Goal: Task Accomplishment & Management: Manage account settings

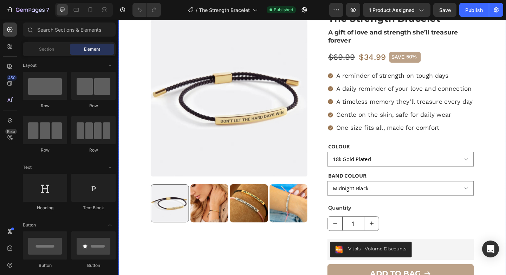
scroll to position [71, 0]
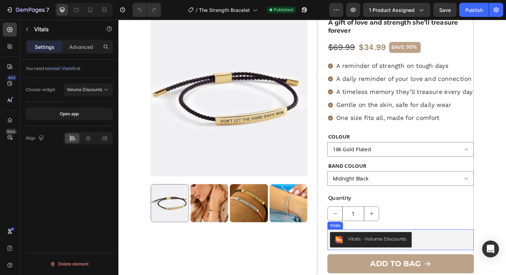
click at [471, 257] on div "Vitals - Volume Discounts" at bounding box center [426, 259] width 154 height 17
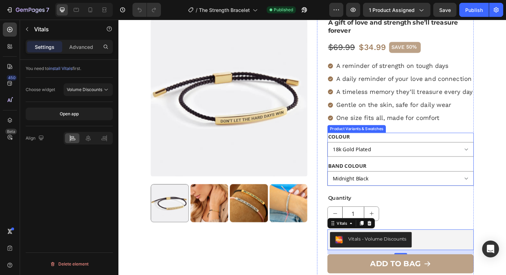
click at [366, 141] on div "Product Variants & Swatches" at bounding box center [378, 138] width 64 height 8
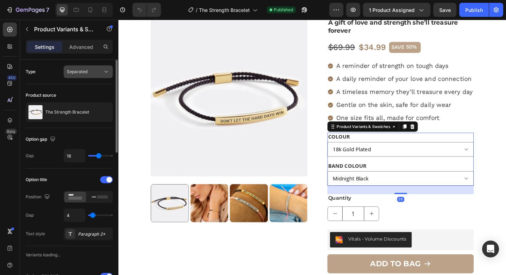
click at [80, 72] on span "Separated" at bounding box center [77, 71] width 21 height 5
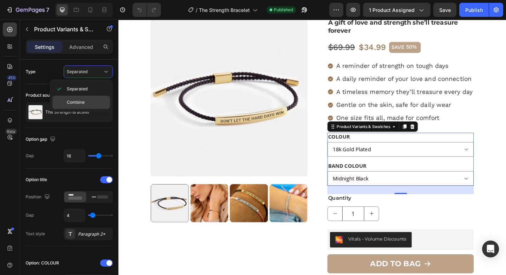
click at [78, 98] on div "Combine" at bounding box center [81, 102] width 58 height 13
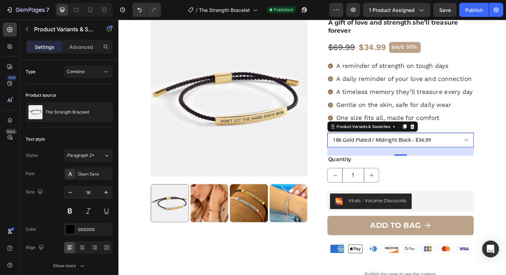
click at [378, 147] on select "18k Gold Plated / Midnight Black - $34.99 18k Gold Plated / Pink - $34.99 Silve…" at bounding box center [425, 151] width 159 height 16
click at [346, 143] on select "18k Gold Plated / Midnight Black - $34.99 18k Gold Plated / Pink - $34.99 Silve…" at bounding box center [425, 151] width 159 height 16
click at [83, 73] on span "Combine" at bounding box center [76, 71] width 18 height 5
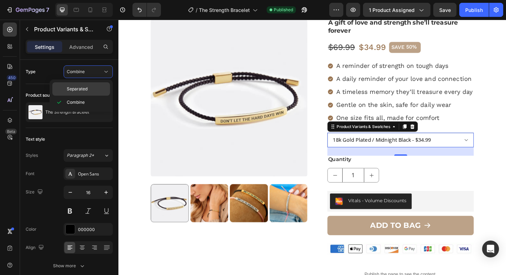
click at [79, 88] on span "Separated" at bounding box center [77, 89] width 21 height 6
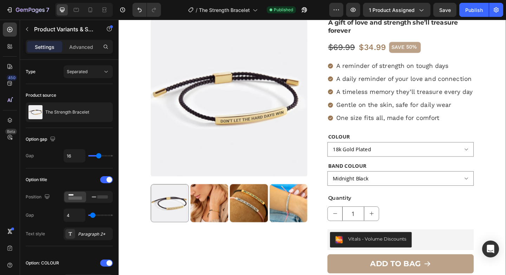
click at [506, 119] on div "Product Images Icon Icon Icon Icon Icon Icon List 12,287 Reviews Text Block Row…" at bounding box center [329, 226] width 422 height 507
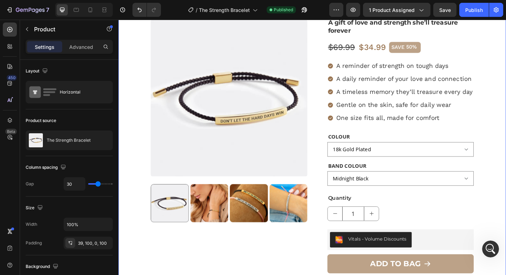
scroll to position [0, 0]
click at [390, 139] on div "Product Variants & Swatches" at bounding box center [377, 138] width 61 height 6
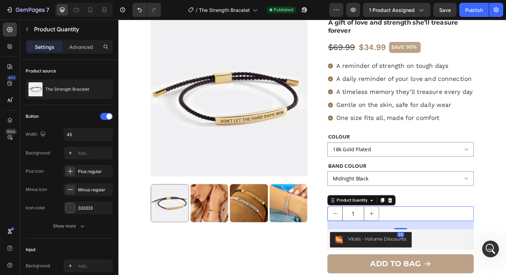
click at [419, 227] on div "1" at bounding box center [425, 231] width 159 height 16
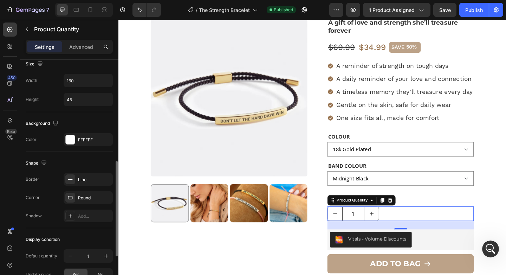
scroll to position [280, 0]
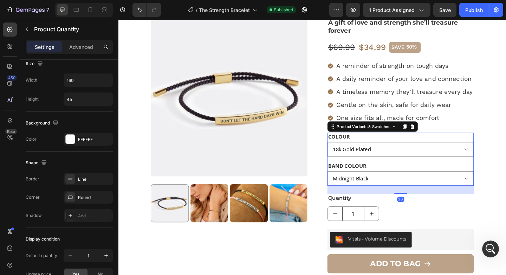
click at [403, 177] on div "BAND COLOUR Midnight Black Pink" at bounding box center [425, 187] width 159 height 26
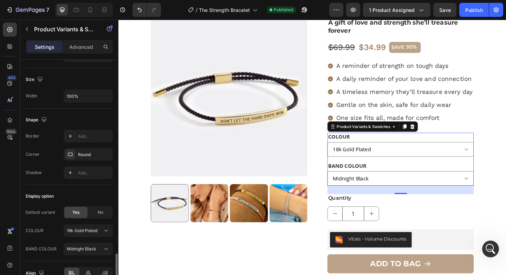
scroll to position [580, 0]
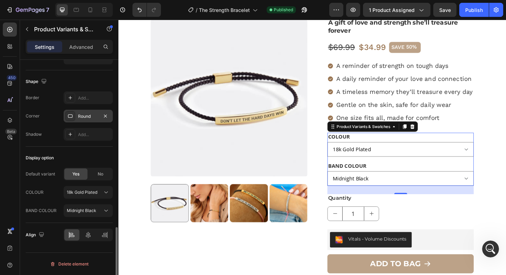
click at [92, 118] on div "Round" at bounding box center [88, 116] width 20 height 6
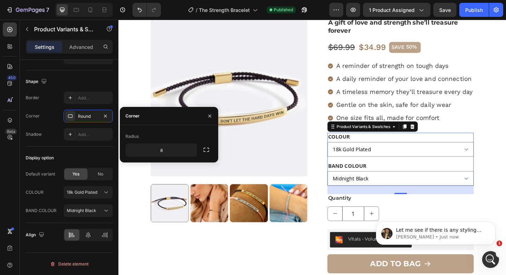
scroll to position [0, 0]
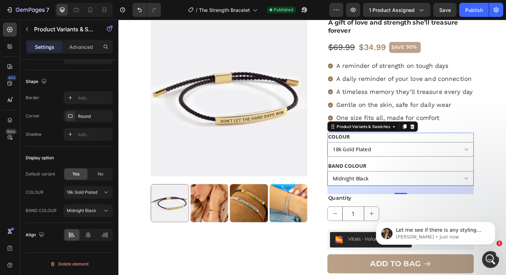
click at [84, 52] on div "Settings Advanced" at bounding box center [69, 47] width 87 height 14
click at [86, 42] on div "Advanced" at bounding box center [81, 46] width 35 height 11
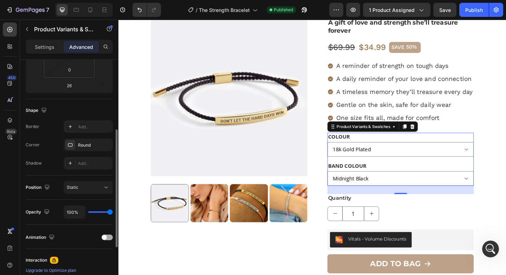
scroll to position [141, 0]
click at [73, 143] on icon at bounding box center [70, 146] width 6 height 6
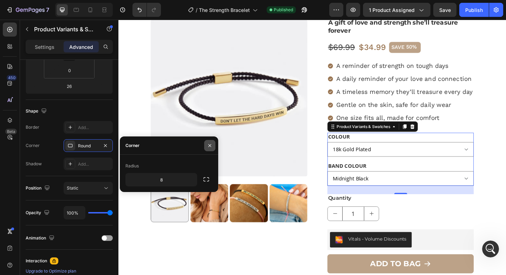
click at [211, 143] on icon "button" at bounding box center [210, 146] width 6 height 6
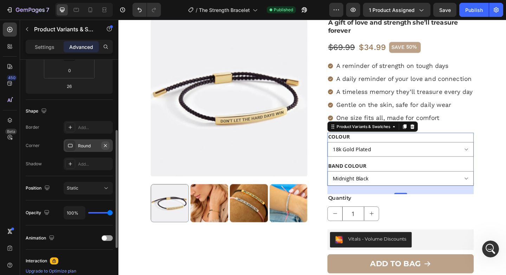
click at [107, 145] on icon "button" at bounding box center [106, 146] width 6 height 6
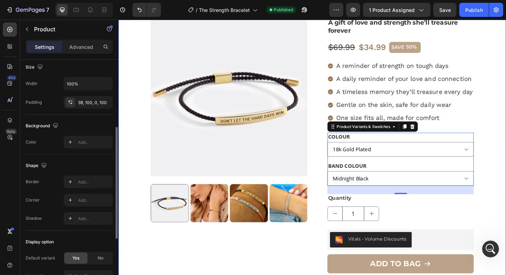
click at [506, 145] on div "Product Images Icon Icon Icon Icon Icon Icon List 12,287 Reviews Text Block Row…" at bounding box center [329, 226] width 422 height 507
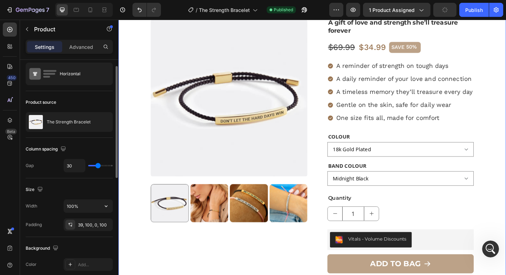
scroll to position [17, 0]
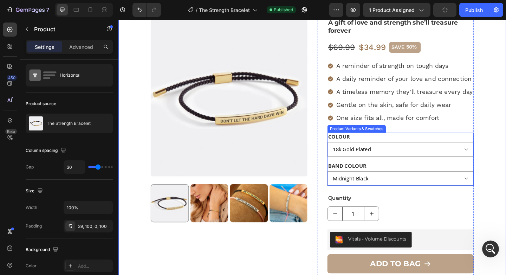
click at [370, 138] on div "Product Variants & Swatches" at bounding box center [377, 138] width 61 height 6
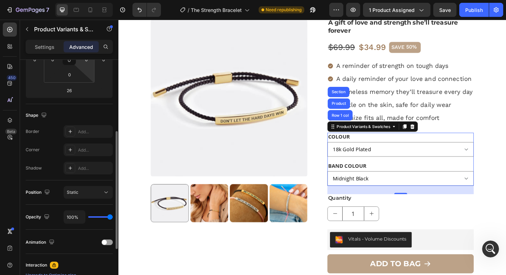
scroll to position [139, 0]
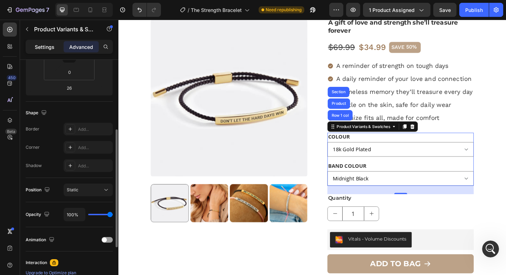
click at [47, 42] on div "Settings" at bounding box center [44, 46] width 35 height 11
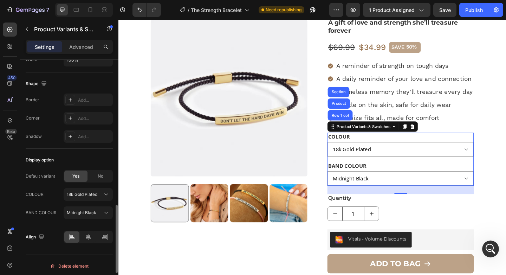
scroll to position [580, 0]
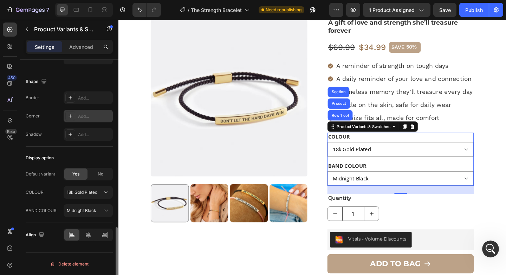
click at [72, 117] on icon at bounding box center [70, 116] width 6 height 6
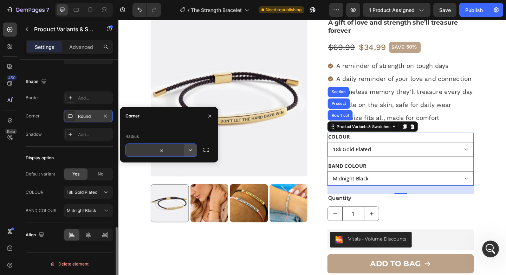
click at [190, 152] on icon "button" at bounding box center [190, 150] width 7 height 7
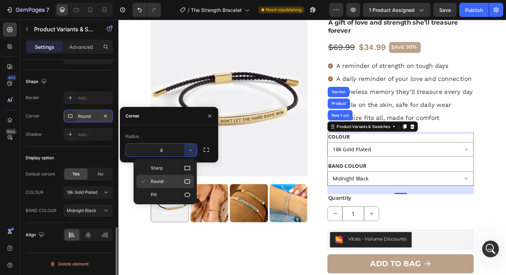
click at [171, 180] on p "Round" at bounding box center [171, 181] width 40 height 7
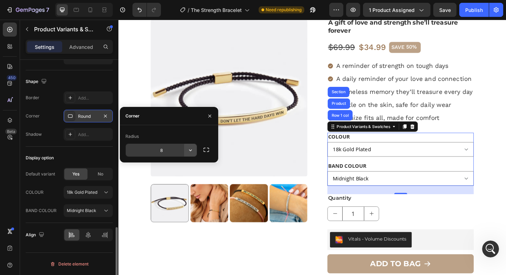
click at [190, 148] on icon "button" at bounding box center [190, 150] width 7 height 7
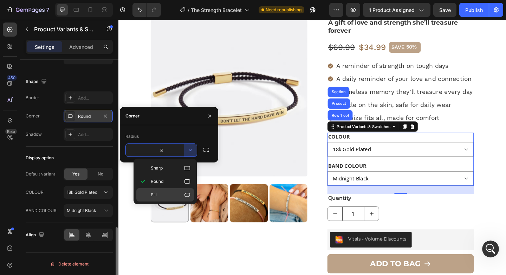
click at [175, 194] on p "Pill" at bounding box center [171, 194] width 40 height 7
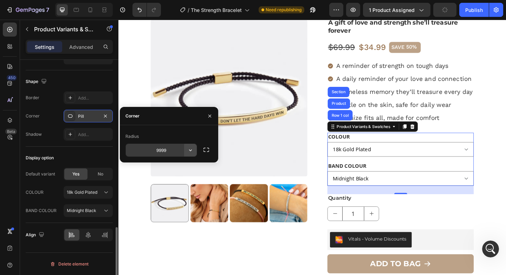
click at [193, 151] on icon "button" at bounding box center [190, 150] width 7 height 7
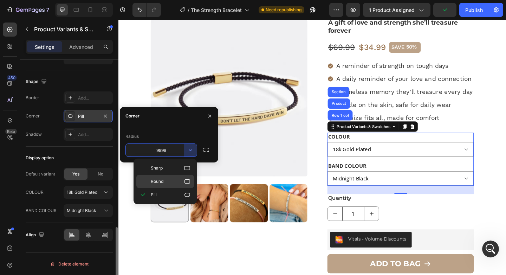
click at [164, 179] on p "Round" at bounding box center [171, 181] width 40 height 7
type input "8"
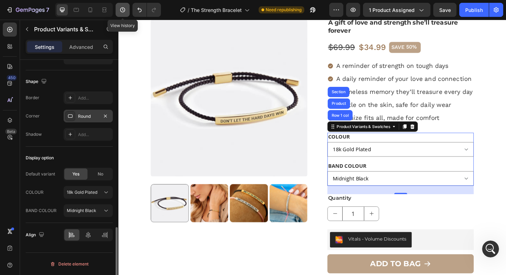
click at [129, 9] on button "button" at bounding box center [123, 10] width 14 height 14
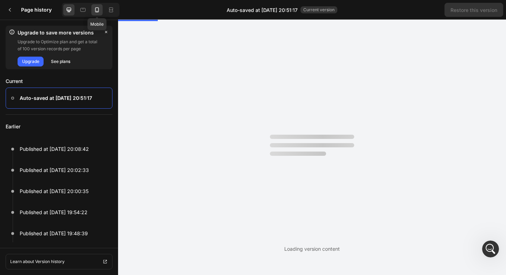
scroll to position [0, 0]
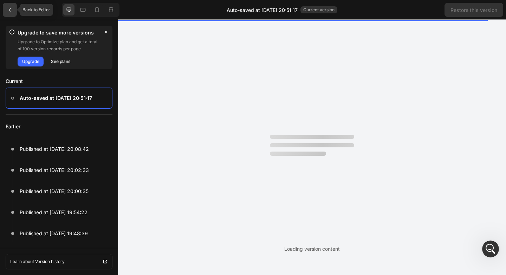
click at [6, 7] on div at bounding box center [10, 10] width 14 height 14
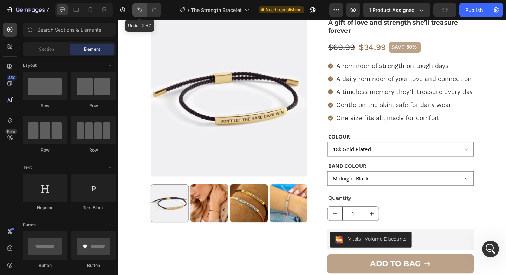
click at [134, 12] on button "Undo/Redo" at bounding box center [139, 10] width 14 height 14
click at [158, 14] on button "Undo/Redo" at bounding box center [154, 10] width 14 height 14
click at [123, 12] on icon "button" at bounding box center [122, 9] width 5 height 5
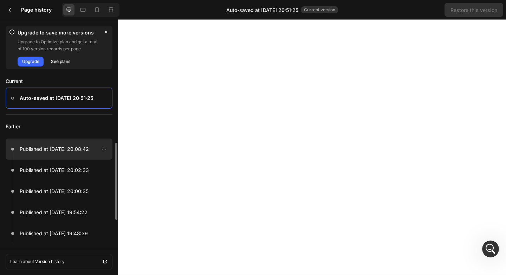
click at [73, 142] on div at bounding box center [59, 148] width 107 height 21
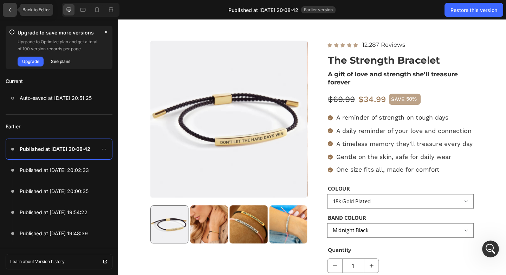
click at [12, 12] on icon at bounding box center [10, 10] width 6 height 6
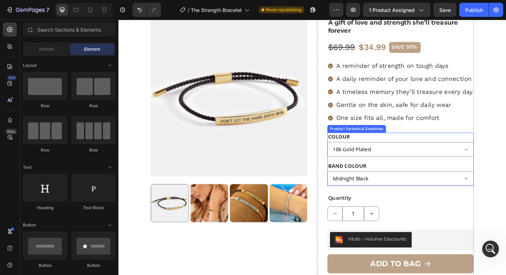
click at [387, 140] on div "Product Variants & Swatches" at bounding box center [377, 138] width 61 height 6
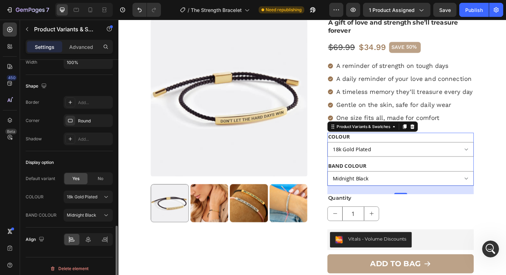
scroll to position [580, 0]
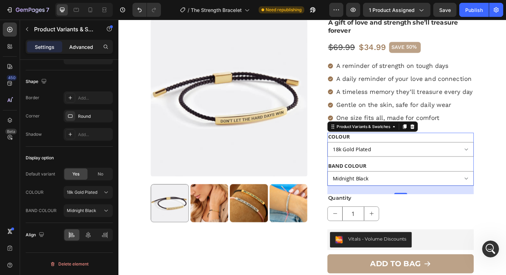
click at [90, 43] on p "Advanced" at bounding box center [81, 46] width 24 height 7
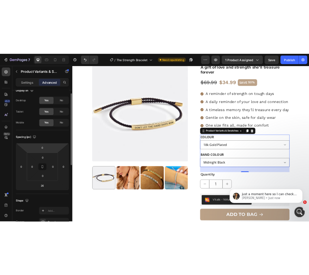
scroll to position [0, 0]
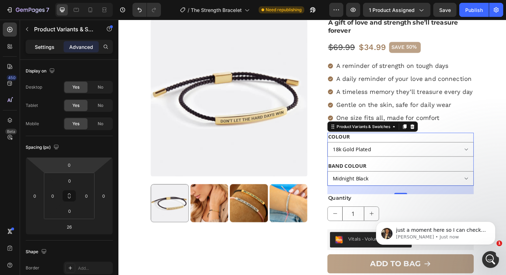
click at [41, 47] on p "Settings" at bounding box center [45, 46] width 20 height 7
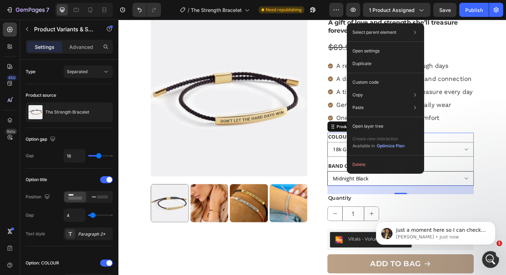
click at [357, 193] on select "Midnight Black Pink" at bounding box center [425, 193] width 159 height 16
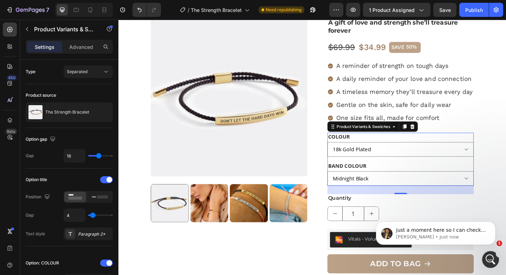
click at [380, 176] on legend "BAND COLOUR" at bounding box center [367, 178] width 43 height 9
click at [355, 138] on div "Product Variants & Swatches" at bounding box center [385, 136] width 61 height 6
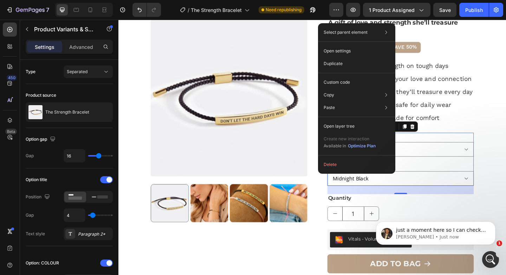
click at [467, 201] on div "26" at bounding box center [425, 204] width 159 height 9
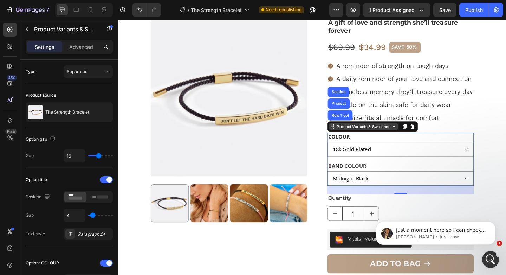
click at [419, 134] on icon at bounding box center [418, 136] width 6 height 6
click at [420, 136] on icon at bounding box center [418, 136] width 6 height 6
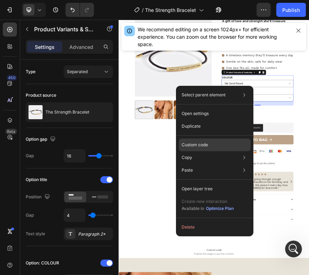
click at [207, 147] on p "Custom code" at bounding box center [194, 145] width 26 height 6
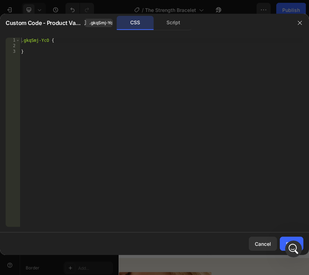
type textarea "}"
click at [38, 56] on div ".gkqSmj-YcO { }" at bounding box center [161, 138] width 283 height 200
paste textarea "#gb8-pPlHgq > div.g0uRxPjQq2.gp-relative.gp-flex.gp-flex-col > div.gkqSmj-YcO >…"
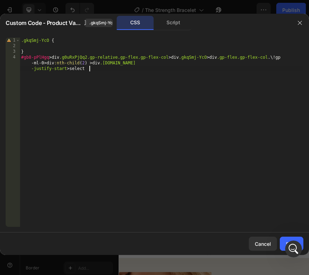
scroll to position [0, 48]
type textarea "#gb8-pPlHgq > div.g0uRxPjQq2.gp-relative.gp-flex.gp-flex-col > div.gkqSmj-YcO >…"
click at [38, 73] on div ".gkqSmj-YcO { } #gb8-pPlHgq > div .g0uRxPjQq2.gp-relative.gp-flex.gp-flex-col >…" at bounding box center [161, 138] width 283 height 200
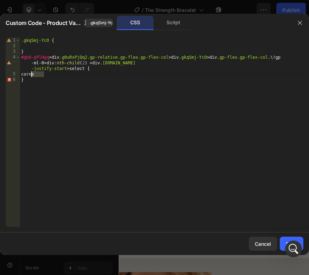
paste textarea "border-radius: 25px;"
click at [118, 90] on div ".gkqSmj-YcO { } #gb8-pPlHgq > div .g0uRxPjQq2.gp-relative.gp-flex.gp-flex-col >…" at bounding box center [161, 138] width 283 height 200
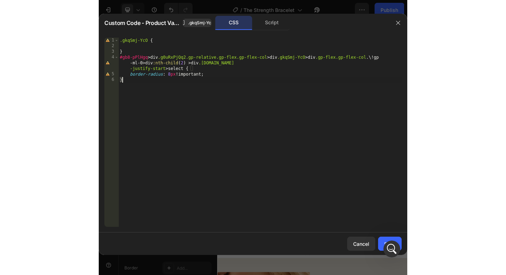
scroll to position [0, 0]
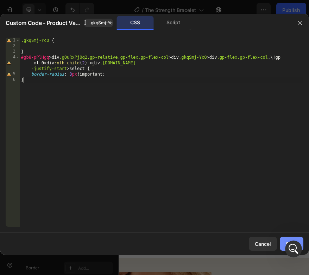
type textarea "}"
click at [282, 239] on button "Save" at bounding box center [291, 244] width 24 height 14
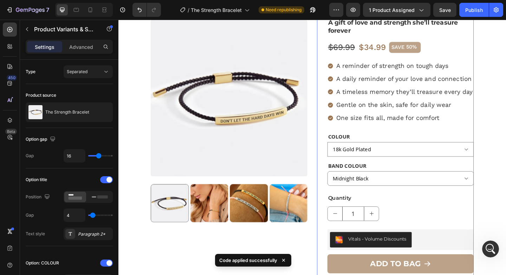
click at [335, 172] on div "Icon Icon Icon Icon Icon Icon List 12,287 Reviews Text Block Row The Strength B…" at bounding box center [420, 233] width 170 height 494
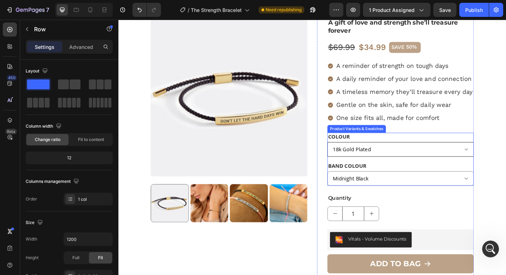
click at [479, 158] on select "18k Gold Plated Silver" at bounding box center [425, 161] width 159 height 16
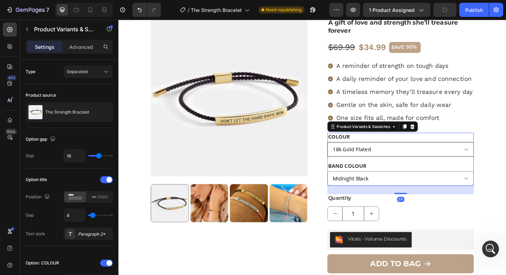
click at [346, 153] on select "18k Gold Plated Silver" at bounding box center [425, 161] width 159 height 16
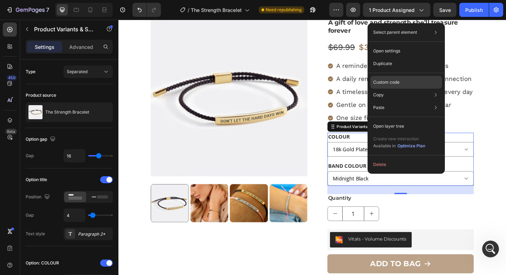
click at [384, 101] on div "Custom code" at bounding box center [406, 107] width 72 height 13
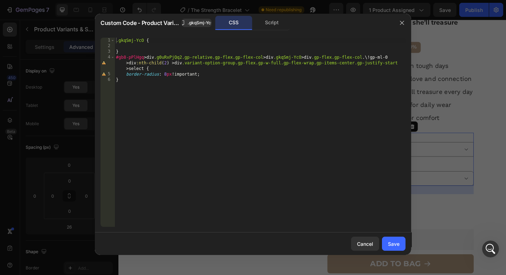
click at [275, 57] on div ".gkqSmj-YcO { } #gb8-pPlHgq > div .g0uRxPjQq2.gp-relative.gp-flex.gp-flex-col >…" at bounding box center [260, 138] width 291 height 200
drag, startPoint x: 275, startPoint y: 57, endPoint x: 116, endPoint y: 56, distance: 158.9
click at [116, 56] on div ".gkqSmj-YcO { } #gb8-pPlHgq > div .g0uRxPjQq2.gp-relative.gp-flex.gp-flex-col >…" at bounding box center [260, 138] width 291 height 200
click at [259, 58] on div ".gkqSmj-YcO { } #gb8-pPlHgq > div .g0uRxPjQq2.gp-relative.gp-flex.gp-flex-col >…" at bounding box center [260, 138] width 291 height 200
drag, startPoint x: 273, startPoint y: 58, endPoint x: 108, endPoint y: 59, distance: 164.8
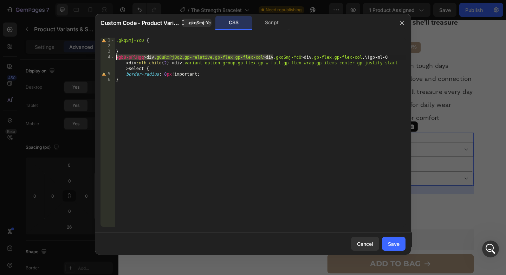
click at [108, 59] on div "#gb8-pPlHgq > div.g0uRxPjQq2.gp-relative.gp-flex.gp-flex-col > div.gkqSmj-YcO >…" at bounding box center [253, 132] width 305 height 189
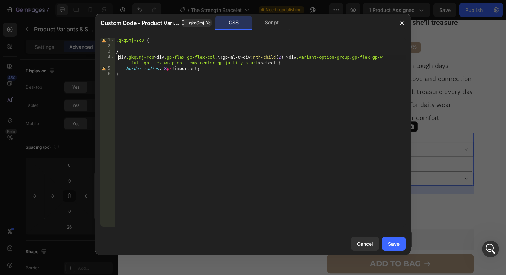
type textarea "div.gkqSmj-YcO > div.gp-flex.gp-flex-col.\!gp-ml-0 > div:nth-child(2) > div.var…"
click at [389, 240] on div "Save" at bounding box center [394, 243] width 12 height 7
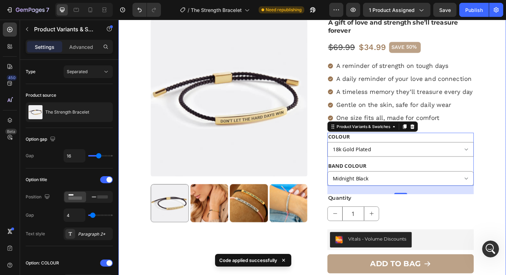
click at [506, 173] on div "Product Images Icon Icon Icon Icon Icon Icon List 12,287 Reviews Text Block Row…" at bounding box center [329, 226] width 422 height 507
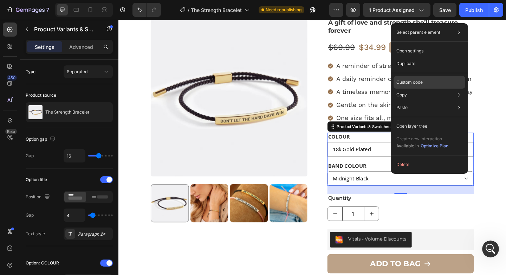
click at [416, 82] on p "Custom code" at bounding box center [409, 82] width 26 height 6
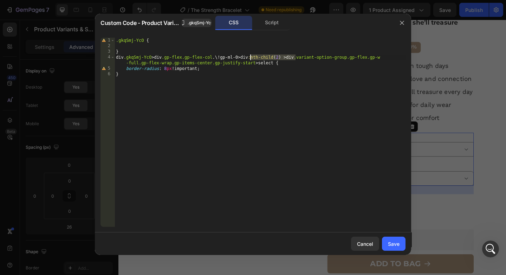
drag, startPoint x: 296, startPoint y: 58, endPoint x: 251, endPoint y: 57, distance: 45.0
click at [251, 57] on div ".gkqSmj-YcO { } div .gkqSmj-YcO > div .gp-flex.gp-flex-col .\! gp-ml-0 > div :n…" at bounding box center [260, 138] width 291 height 200
type textarea "div.gkqSmj-YcO > div.gp-flex.gp-flex-col.\!gp-ml-0 > div.variant-option-group.g…"
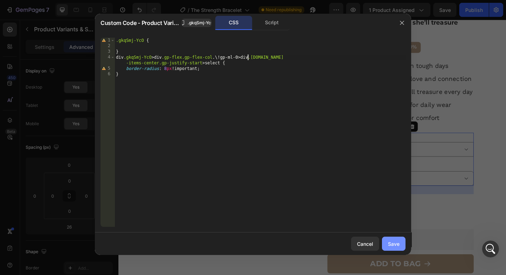
click at [403, 241] on button "Save" at bounding box center [394, 244] width 24 height 14
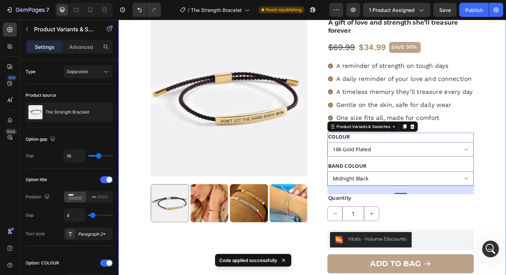
click at [506, 174] on div "Product Images Icon Icon Icon Icon Icon Icon List 12,287 Reviews Text Block Row…" at bounding box center [329, 226] width 422 height 507
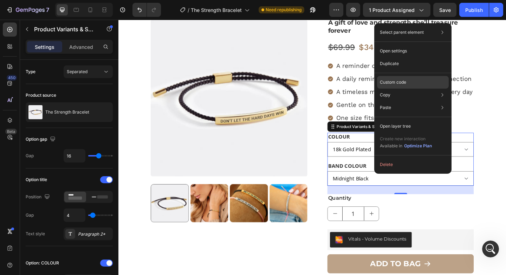
click at [414, 101] on div "Custom code" at bounding box center [413, 107] width 72 height 13
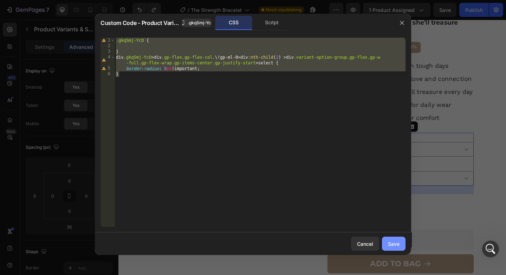
click at [391, 245] on div "Save" at bounding box center [394, 243] width 12 height 7
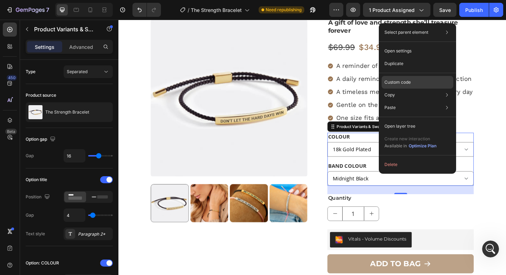
click at [399, 81] on p "Custom code" at bounding box center [397, 82] width 26 height 6
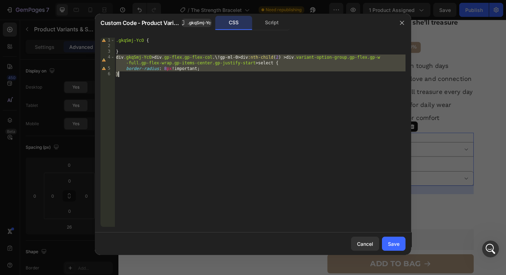
drag, startPoint x: 116, startPoint y: 58, endPoint x: 218, endPoint y: 73, distance: 103.1
click at [218, 73] on div ".gkqSmj-YcO { } div .gkqSmj-YcO > div .gp-flex.gp-flex-col .\! gp-ml-0 > div :n…" at bounding box center [260, 138] width 291 height 200
click at [187, 81] on div ".gkqSmj-YcO { } div .gkqSmj-YcO > div .gp-flex.gp-flex-col .\! gp-ml-0 > div :n…" at bounding box center [260, 138] width 291 height 200
type textarea "}"
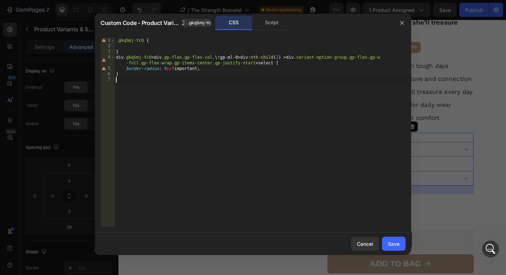
paste textarea "}"
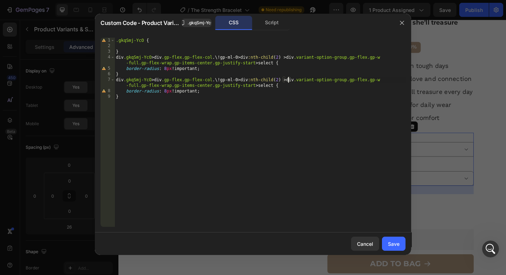
click at [288, 79] on div ".gkqSmj-YcO { } div .gkqSmj-YcO > div .gp-flex.gp-flex-col .\! gp-ml-0 > div :n…" at bounding box center [260, 138] width 291 height 200
type textarea "div.gkqSmj-YcO > div.gp-flex.gp-flex-col.\!gp-ml-0 > div:nth-child(1) > div.var…"
click at [399, 245] on div "Save" at bounding box center [394, 243] width 12 height 7
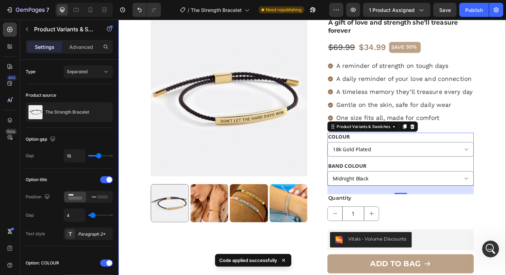
click at [506, 144] on div "Product Images Icon Icon Icon Icon Icon Icon List 12,287 Reviews Text Block Row…" at bounding box center [329, 226] width 422 height 507
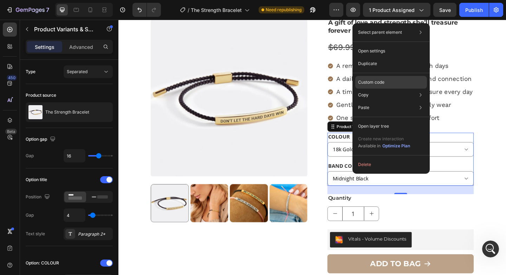
click at [371, 101] on div "Custom code" at bounding box center [391, 107] width 72 height 13
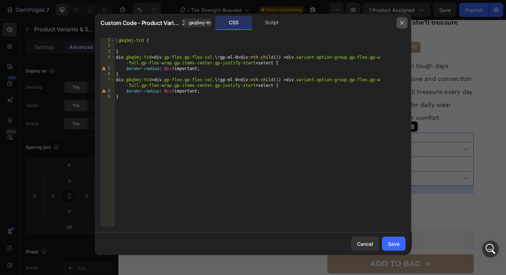
click at [402, 22] on icon "button" at bounding box center [402, 23] width 6 height 6
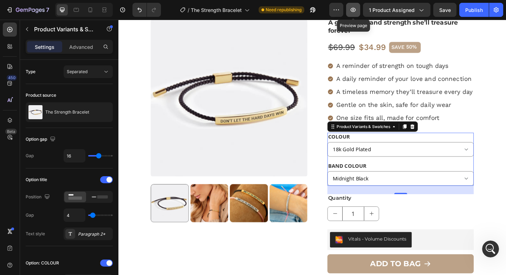
click at [355, 9] on icon "button" at bounding box center [353, 9] width 7 height 7
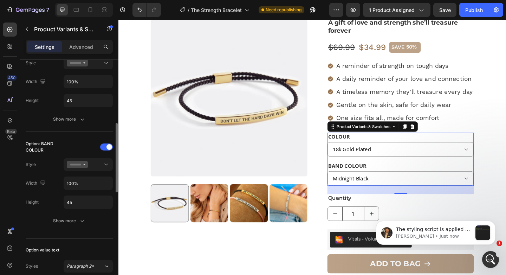
scroll to position [216, 0]
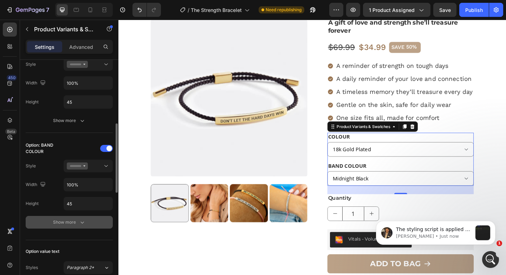
click at [61, 225] on div "Show more" at bounding box center [69, 222] width 33 height 7
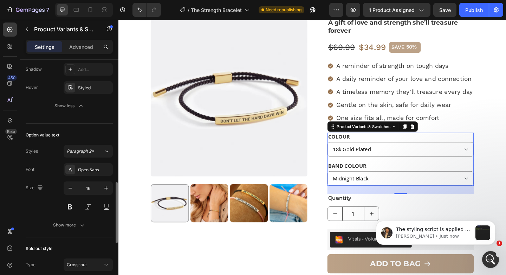
scroll to position [450, 0]
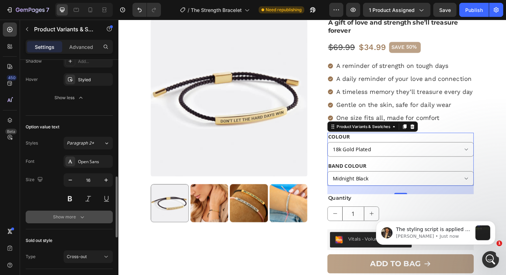
click at [64, 219] on div "Show more" at bounding box center [69, 216] width 33 height 7
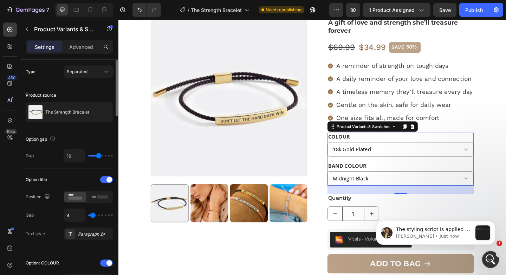
scroll to position [4, 0]
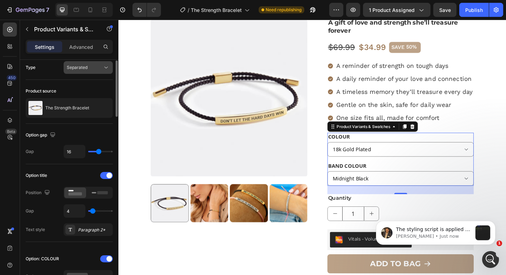
click at [101, 71] on div "Separated" at bounding box center [88, 67] width 43 height 7
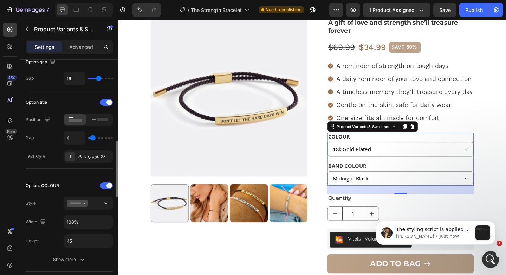
scroll to position [163, 0]
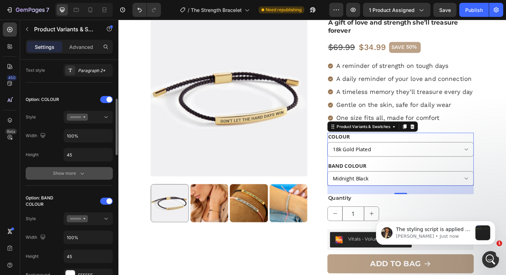
click at [90, 171] on button "Show more" at bounding box center [69, 173] width 87 height 13
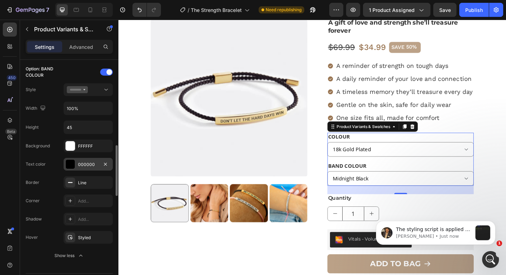
scroll to position [401, 0]
click at [101, 90] on div at bounding box center [88, 90] width 43 height 7
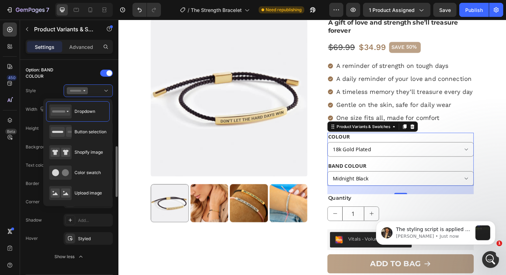
click at [80, 71] on div at bounding box center [88, 73] width 49 height 6
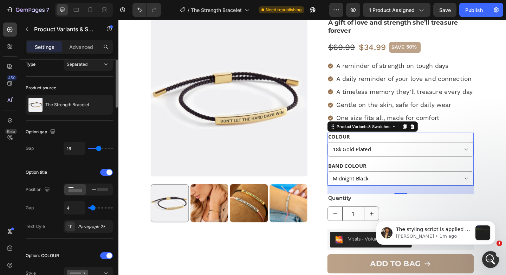
scroll to position [0, 0]
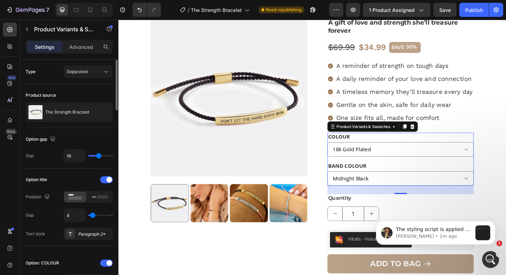
click at [81, 96] on div "Product source" at bounding box center [69, 95] width 87 height 11
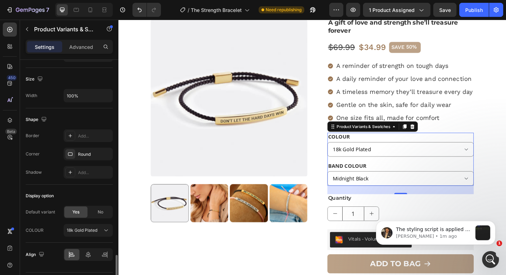
scroll to position [855, 0]
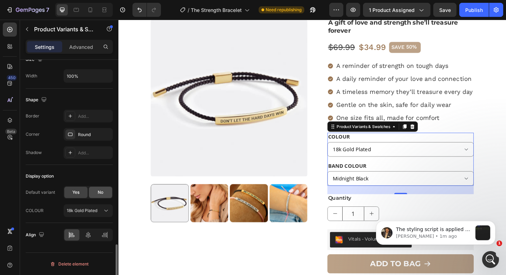
click at [98, 194] on span "No" at bounding box center [101, 192] width 6 height 6
select select "blank"
click at [94, 212] on input "Please select an option" at bounding box center [88, 210] width 49 height 13
click at [80, 188] on div "Yes" at bounding box center [75, 192] width 23 height 11
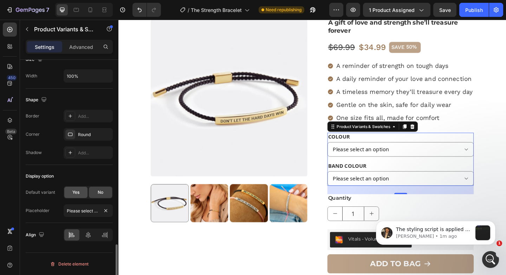
select select "18k Gold Plated"
select select "Midnight Black"
click at [84, 209] on span "18k Gold Plated" at bounding box center [82, 210] width 31 height 6
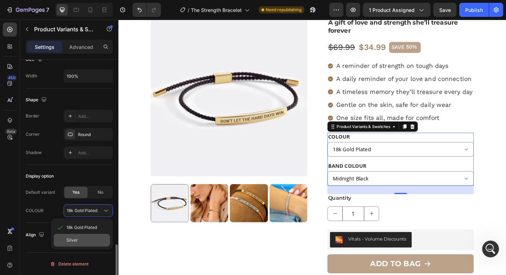
click at [63, 238] on div "Silver" at bounding box center [82, 240] width 56 height 13
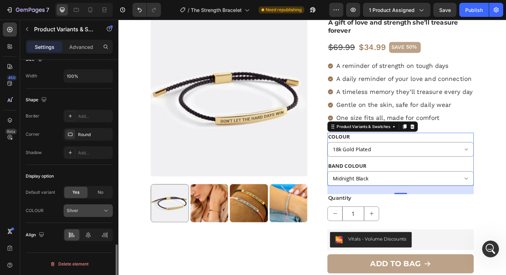
click at [88, 212] on div "Silver" at bounding box center [84, 210] width 34 height 6
select select "Silver"
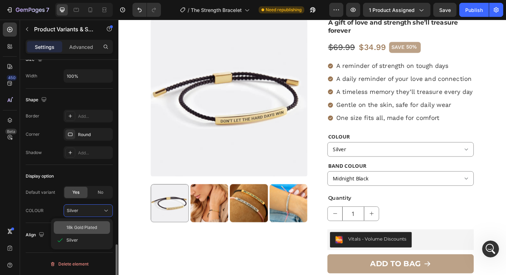
click at [88, 228] on span "18k Gold Plated" at bounding box center [81, 227] width 31 height 6
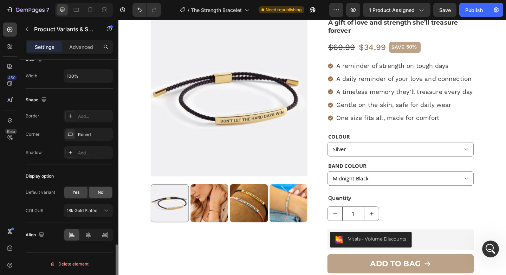
click at [100, 193] on span "No" at bounding box center [101, 192] width 6 height 6
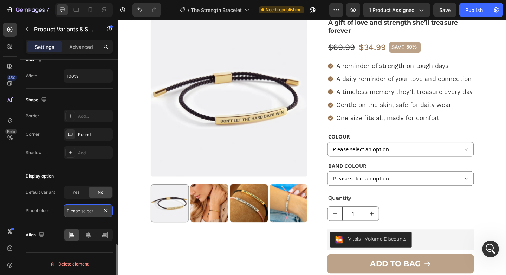
click at [89, 210] on input "Please select an option" at bounding box center [88, 210] width 49 height 13
click at [96, 212] on input "Please select an option" at bounding box center [88, 210] width 49 height 13
click at [83, 209] on input "text" at bounding box center [88, 210] width 49 height 13
click at [466, 161] on select "Please select an option 18k Gold Plated Silver" at bounding box center [425, 161] width 159 height 16
select select "18k Gold Plated"
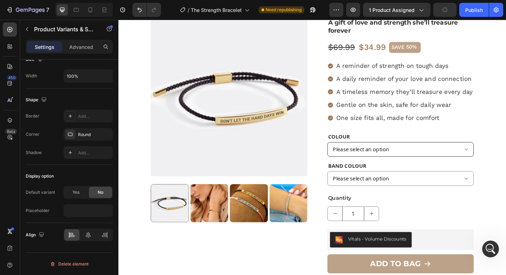
select select "Midnight Black"
click at [346, 153] on select "18k Gold Plated Silver" at bounding box center [425, 161] width 159 height 16
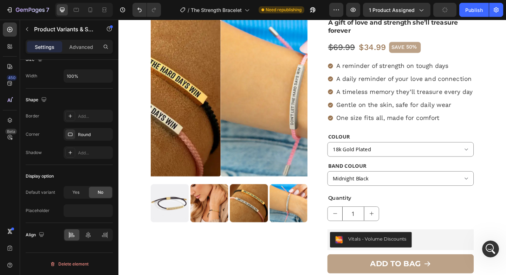
select select "Silver"
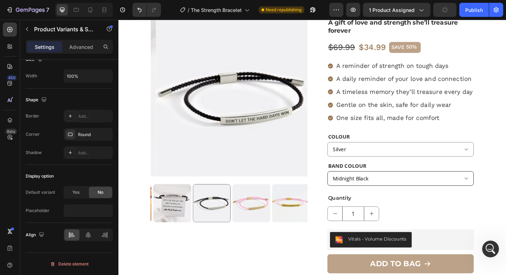
click at [449, 192] on select "Midnight Black Pink" at bounding box center [425, 193] width 159 height 16
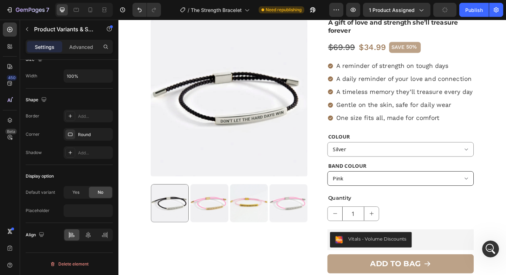
click at [346, 185] on select "Midnight Black Pink" at bounding box center [425, 193] width 159 height 16
select select "Pink"
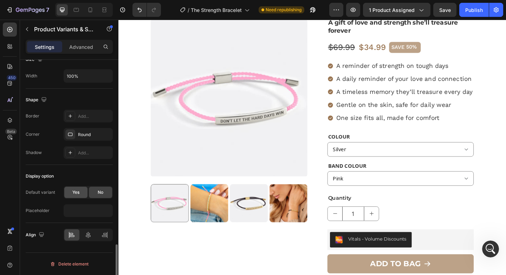
click at [83, 189] on div "Yes" at bounding box center [75, 192] width 23 height 11
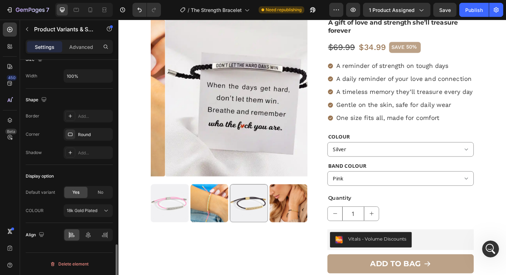
select select "18k Gold Plated"
select select "Midnight Black"
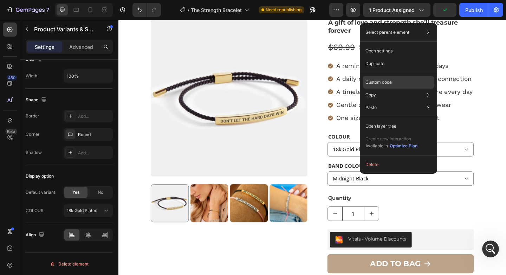
click at [384, 81] on p "Custom code" at bounding box center [378, 82] width 26 height 6
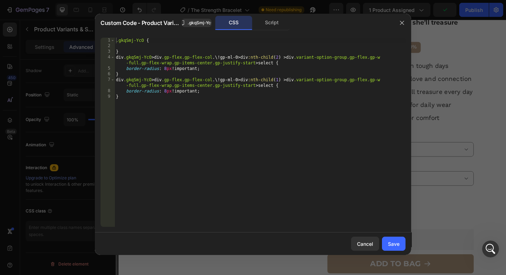
scroll to position [234, 0]
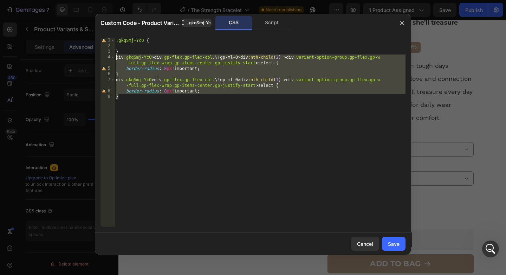
drag, startPoint x: 216, startPoint y: 100, endPoint x: 116, endPoint y: 56, distance: 109.6
click at [116, 56] on div ".gkqSmj-YcO { } div .gkqSmj-YcO > div .gp-flex.gp-flex-col .\! gp-ml-0 > div :n…" at bounding box center [260, 138] width 291 height 200
type textarea "div.gkqSmj-YcO > div.gp-flex.gp-flex-col.\!gp-ml-0 > div:nth-child(2) > div.var…"
click at [397, 247] on div "Save" at bounding box center [394, 243] width 12 height 7
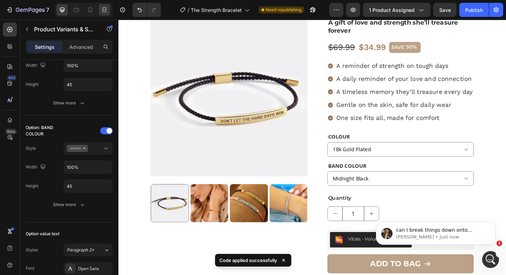
scroll to position [0, 0]
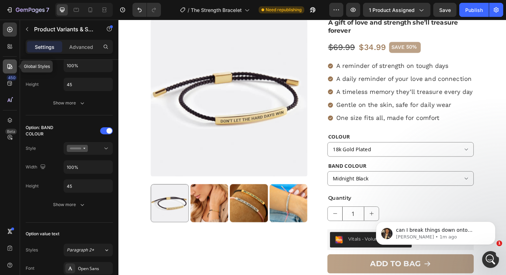
click at [9, 66] on icon at bounding box center [9, 66] width 7 height 7
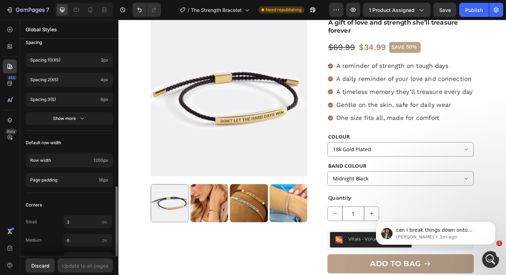
scroll to position [337, 0]
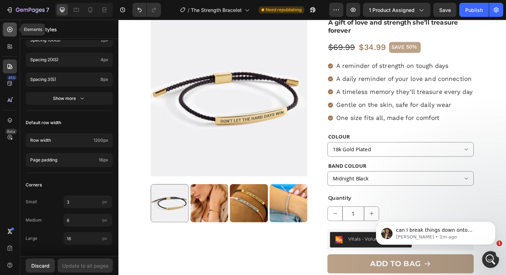
click at [12, 30] on icon at bounding box center [9, 29] width 7 height 7
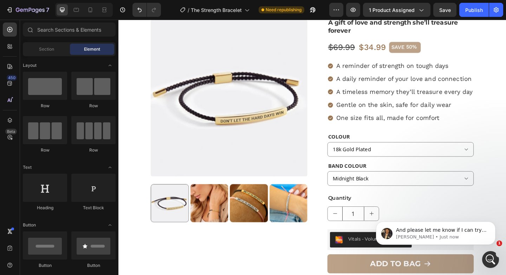
scroll to position [0, 0]
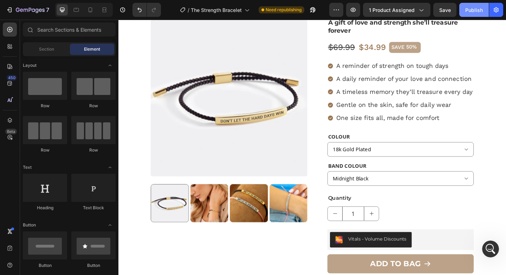
click at [477, 7] on div "Publish" at bounding box center [474, 9] width 18 height 7
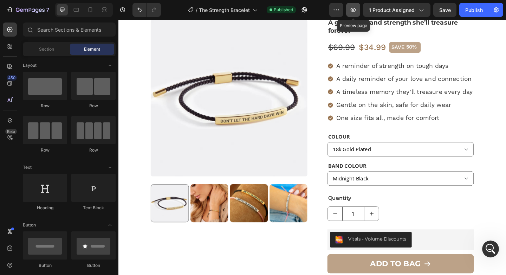
click at [357, 11] on icon "button" at bounding box center [353, 9] width 7 height 7
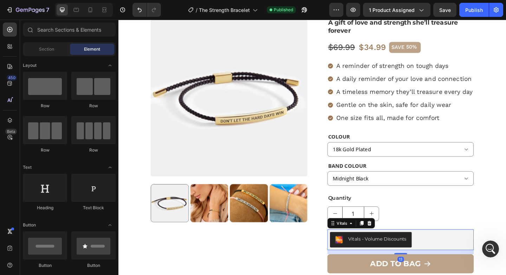
click at [460, 257] on div "Vitals - Volume Discounts" at bounding box center [426, 259] width 154 height 17
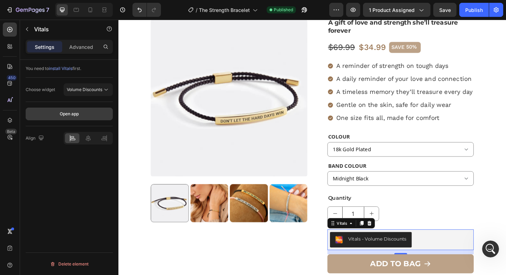
click at [87, 111] on button "Open app" at bounding box center [69, 114] width 87 height 13
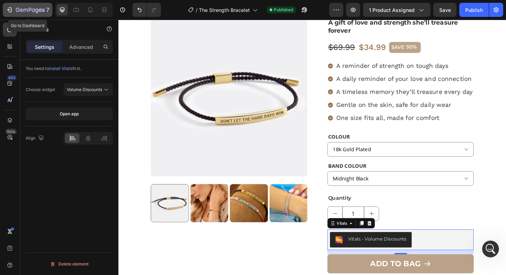
click at [7, 9] on icon "button" at bounding box center [9, 9] width 7 height 7
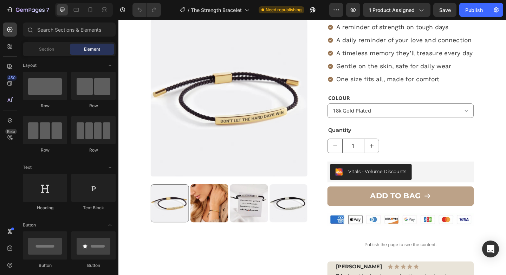
scroll to position [127, 0]
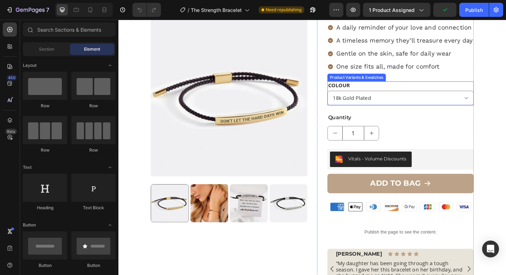
click at [415, 90] on div "COLOUR 18k Gold Plated Silver" at bounding box center [425, 100] width 159 height 26
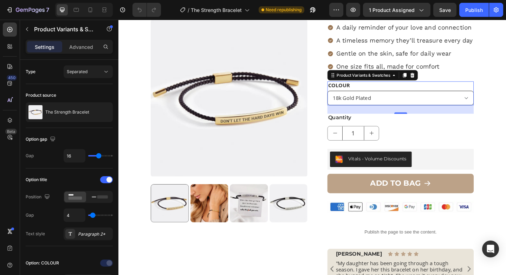
click at [497, 106] on select "18k Gold Plated Silver" at bounding box center [425, 105] width 159 height 16
click at [346, 97] on select "18k Gold Plated Silver" at bounding box center [425, 105] width 159 height 16
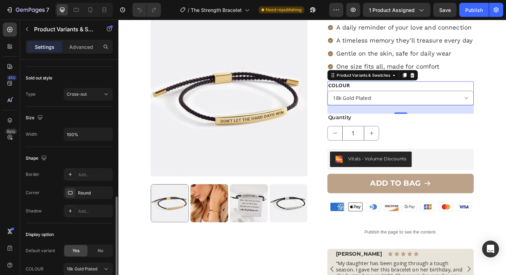
scroll to position [460, 0]
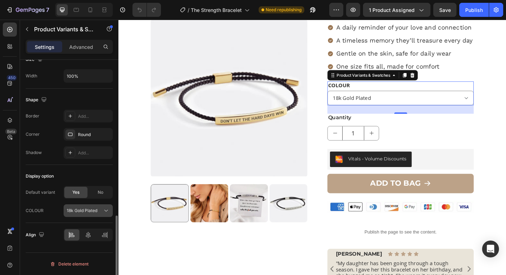
click at [108, 211] on icon at bounding box center [106, 210] width 7 height 7
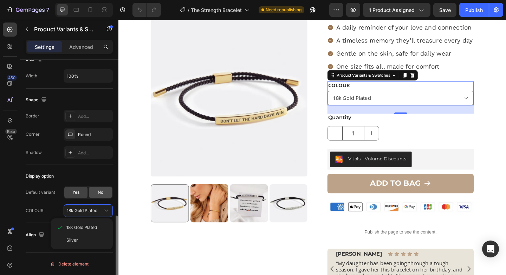
click at [105, 194] on div "No" at bounding box center [100, 192] width 23 height 11
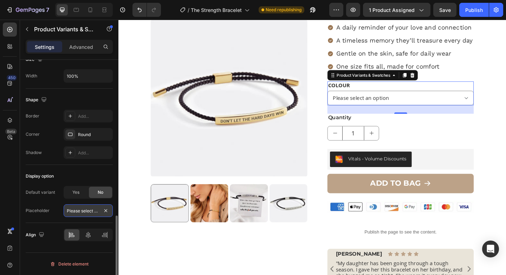
click at [101, 209] on input "Please select an option" at bounding box center [88, 210] width 49 height 13
click at [78, 193] on span "Yes" at bounding box center [75, 192] width 7 height 6
select select "18k Gold Plated"
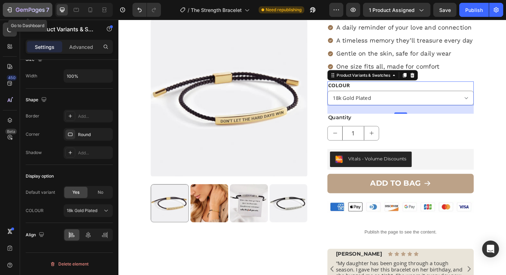
click at [9, 8] on icon "button" at bounding box center [9, 9] width 7 height 7
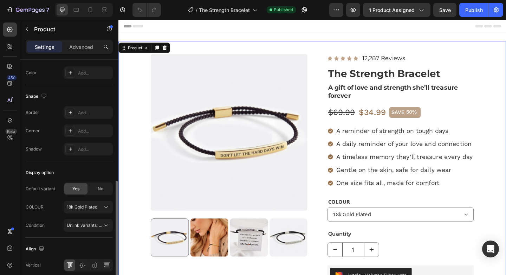
scroll to position [240, 0]
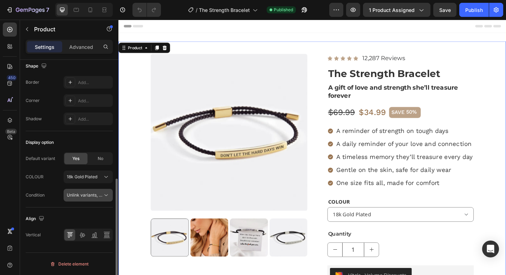
click at [82, 192] on span "Unlink variants, quantity <br> between same products" at bounding box center [85, 195] width 36 height 6
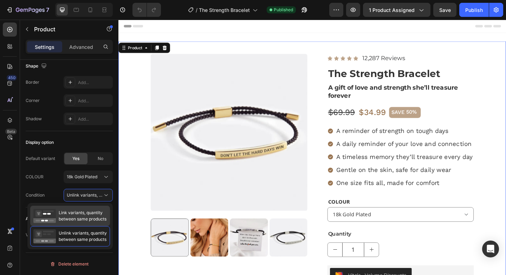
click at [85, 215] on span "Link variants, quantity between same products" at bounding box center [83, 215] width 48 height 13
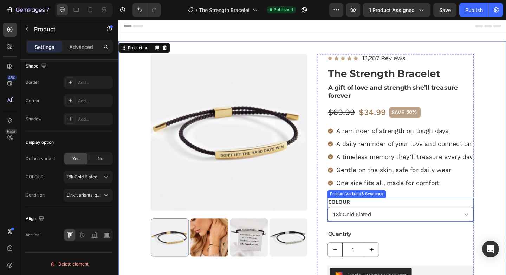
click at [406, 233] on select "18k Gold Plated Silver" at bounding box center [425, 232] width 159 height 16
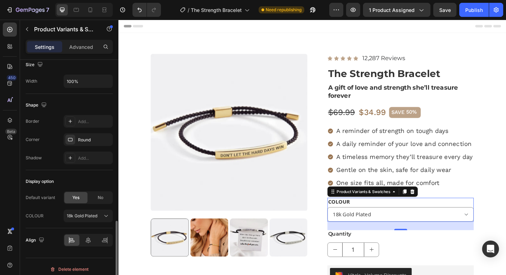
scroll to position [460, 0]
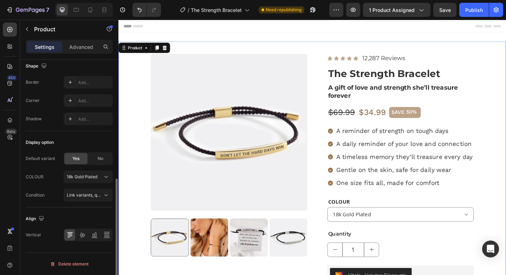
click at [131, 53] on div "Product Images Icon Icon Icon Icon Icon Icon List 12,287 Reviews Text Block Row…" at bounding box center [329, 274] width 422 height 462
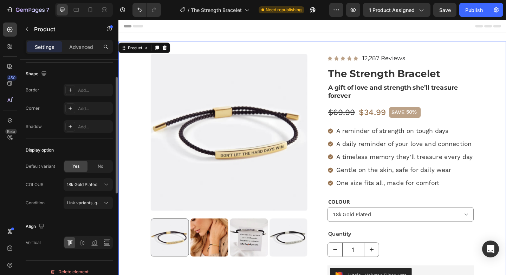
scroll to position [240, 0]
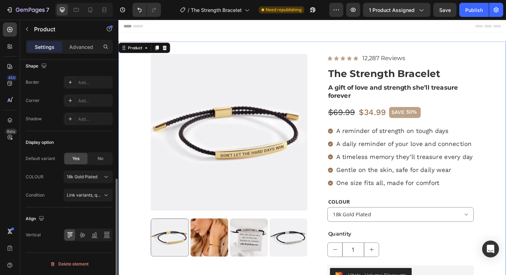
click at [89, 193] on span "Link variants, quantity <br> between same products" at bounding box center [119, 194] width 104 height 5
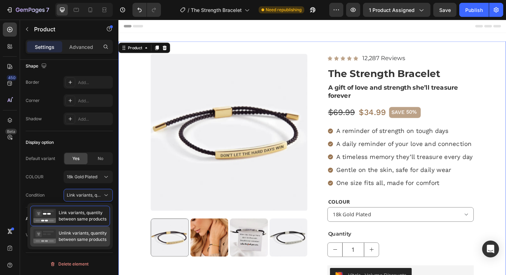
click at [73, 229] on div "Unlink variants, quantity between same products" at bounding box center [70, 236] width 80 height 20
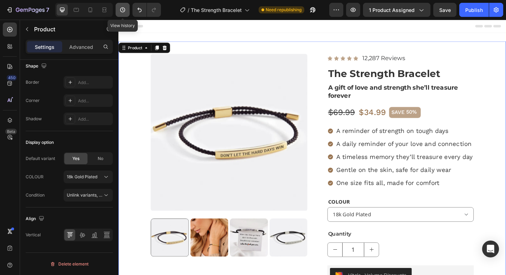
click at [121, 5] on button "button" at bounding box center [123, 10] width 14 height 14
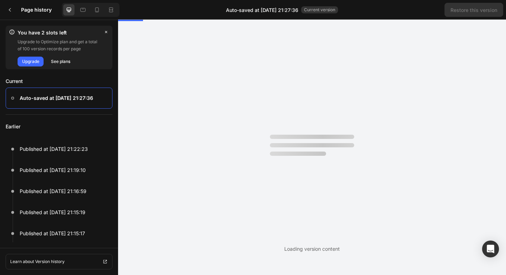
scroll to position [0, 0]
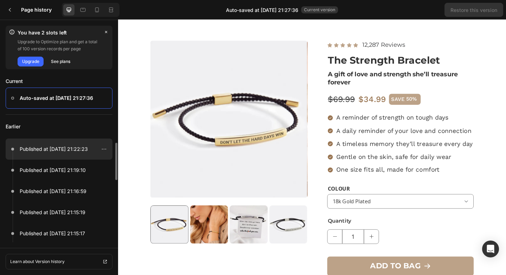
click at [71, 143] on div at bounding box center [59, 148] width 107 height 21
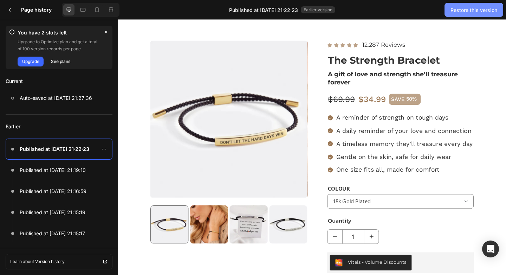
click at [471, 16] on button "Restore this version" at bounding box center [474, 10] width 59 height 14
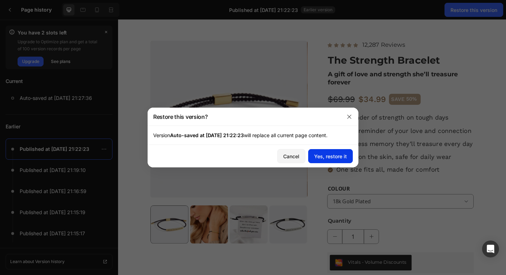
click at [335, 161] on button "Yes, restore it" at bounding box center [330, 156] width 45 height 14
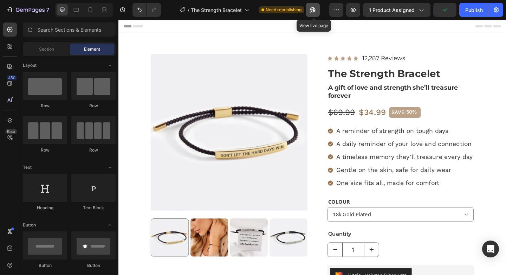
click at [312, 11] on icon "button" at bounding box center [311, 12] width 2 height 2
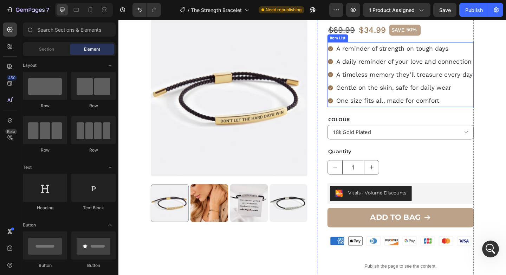
scroll to position [0, 0]
